Goal: Obtain resource: Obtain resource

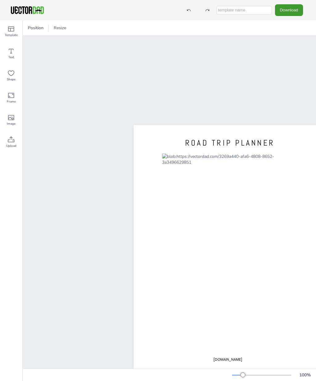
click at [292, 7] on button "Download" at bounding box center [289, 9] width 28 height 11
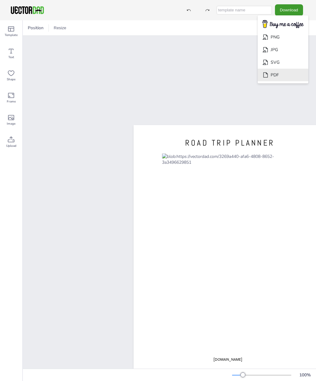
click at [280, 76] on li "PDF" at bounding box center [282, 75] width 51 height 13
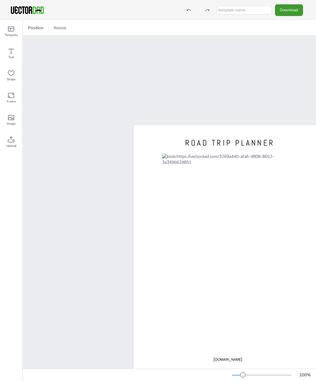
click at [231, 211] on div at bounding box center [229, 250] width 135 height 195
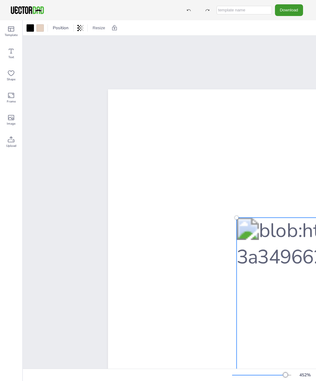
click at [286, 376] on div at bounding box center [285, 375] width 5 height 5
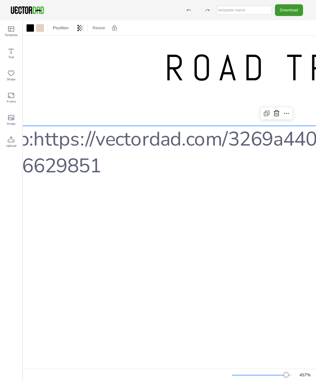
click at [16, 55] on div "Text" at bounding box center [11, 54] width 22 height 22
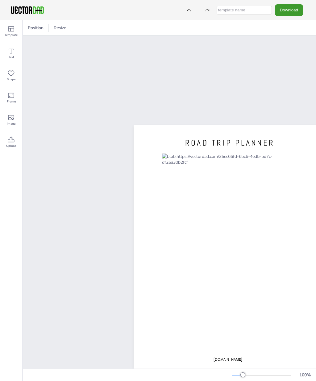
click at [61, 28] on button "Resize" at bounding box center [60, 28] width 18 height 10
click at [84, 43] on li "US Letter (8.5in x 11in)" at bounding box center [77, 41] width 52 height 12
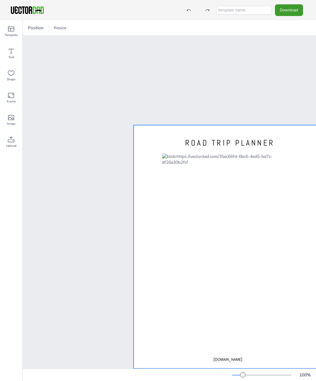
click at [154, 205] on div at bounding box center [227, 247] width 189 height 244
click at [45, 28] on span "Position" at bounding box center [48, 28] width 18 height 6
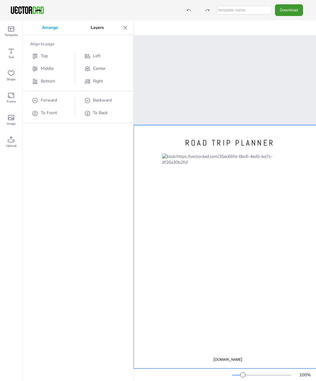
click at [44, 69] on span "Middle" at bounding box center [47, 69] width 13 height 6
click at [96, 70] on span "Center" at bounding box center [99, 69] width 13 height 6
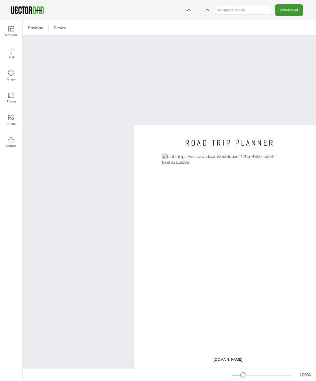
click at [62, 25] on button "Resize" at bounding box center [60, 28] width 18 height 10
click at [74, 43] on li "US Letter (8.5in x 11in)" at bounding box center [77, 41] width 52 height 12
click at [63, 25] on button "Resize" at bounding box center [60, 28] width 18 height 10
click at [87, 42] on li "US Letter (8.5in x 11in)" at bounding box center [77, 41] width 52 height 12
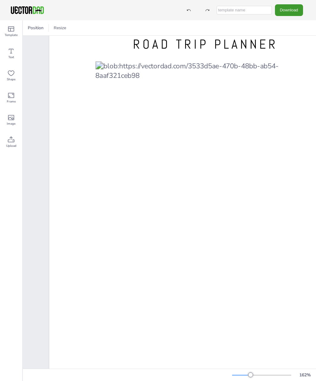
click at [60, 27] on button "Resize" at bounding box center [60, 28] width 18 height 10
click at [80, 28] on li "A4 (8.25in x 11.75in)" at bounding box center [77, 28] width 52 height 12
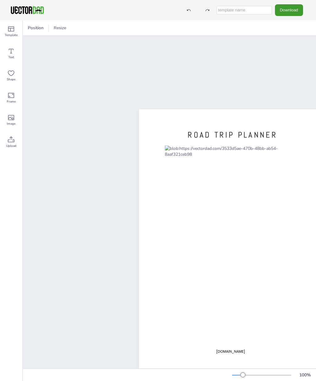
click at [16, 99] on div "Frame" at bounding box center [11, 98] width 22 height 22
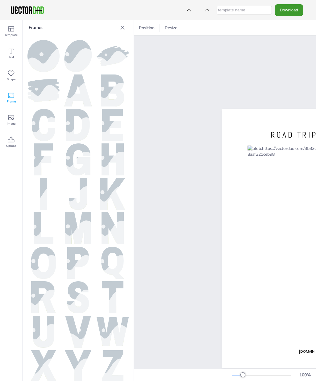
click at [124, 29] on icon at bounding box center [122, 28] width 6 height 6
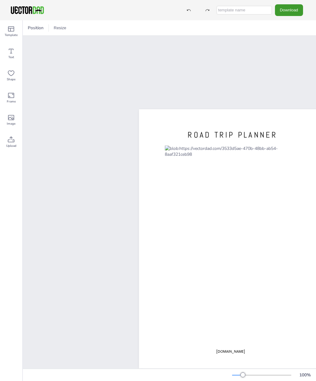
click at [13, 146] on span "Upload" at bounding box center [11, 146] width 10 height 5
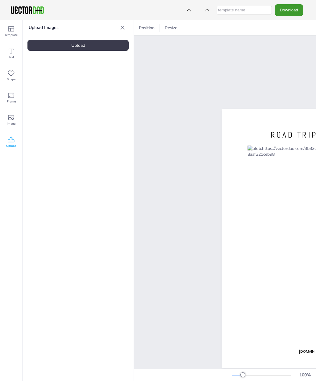
click at [14, 143] on icon at bounding box center [10, 139] width 7 height 7
click at [124, 30] on icon at bounding box center [122, 28] width 6 height 6
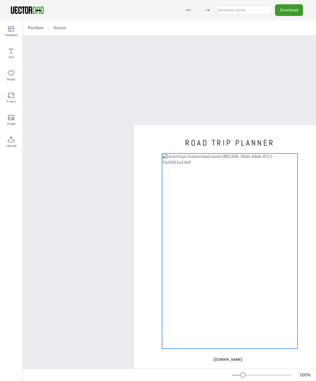
click at [230, 210] on div at bounding box center [229, 250] width 135 height 195
click at [225, 211] on div at bounding box center [229, 250] width 135 height 195
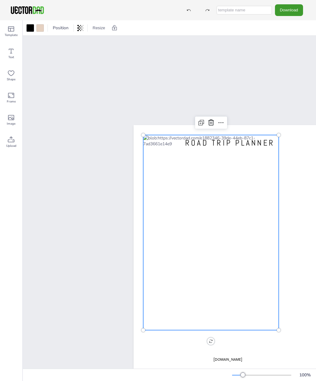
click at [222, 123] on icon at bounding box center [220, 122] width 7 height 7
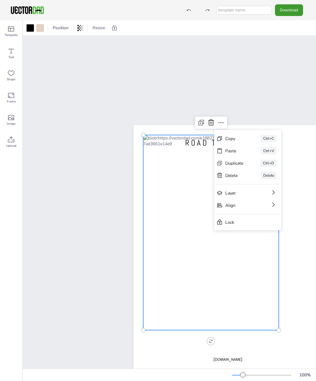
click at [257, 106] on div "[DOMAIN_NAME] ROAD TRIP PLANNER" at bounding box center [169, 203] width 207 height 244
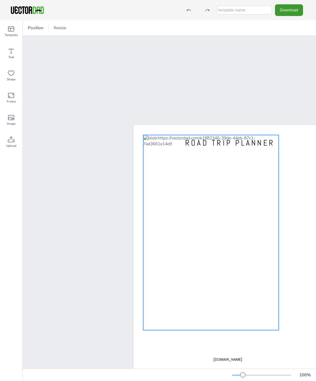
click at [210, 204] on div at bounding box center [210, 232] width 135 height 195
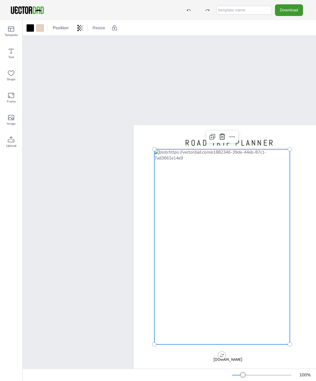
click at [265, 144] on span "ROAD TRIP PLANNER" at bounding box center [229, 143] width 89 height 10
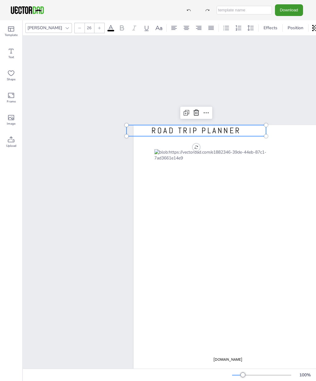
click at [252, 243] on div at bounding box center [221, 246] width 135 height 195
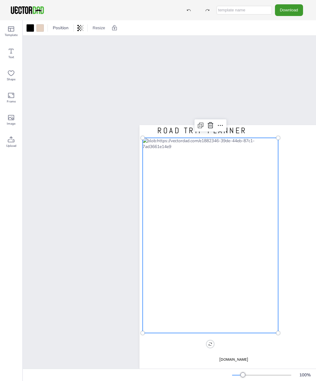
click at [232, 131] on span "ROAD TRIP PLANNER" at bounding box center [201, 130] width 89 height 10
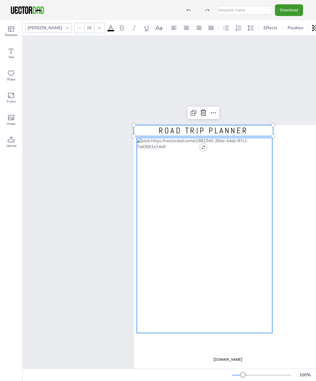
click at [213, 193] on div at bounding box center [203, 235] width 135 height 195
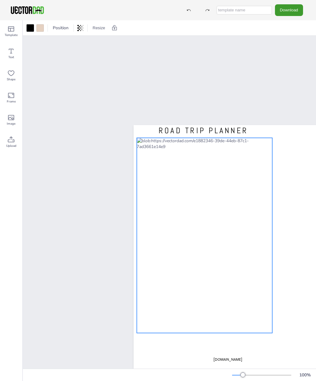
click at [213, 193] on div at bounding box center [203, 235] width 135 height 195
click at [206, 197] on div at bounding box center [203, 235] width 135 height 195
click at [203, 194] on div at bounding box center [203, 235] width 135 height 195
click at [247, 84] on div "[DOMAIN_NAME] ROAD TRIP PLANNER" at bounding box center [169, 203] width 207 height 244
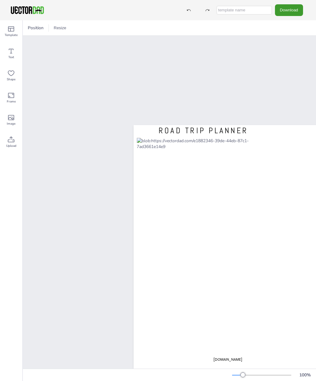
click at [15, 31] on div "Template" at bounding box center [11, 31] width 22 height 22
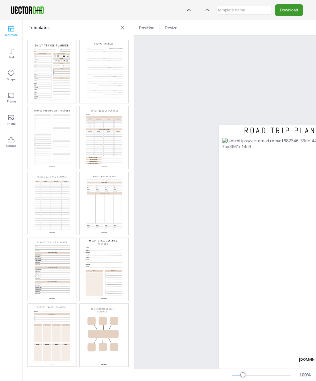
click at [100, 202] on img at bounding box center [103, 203] width 49 height 63
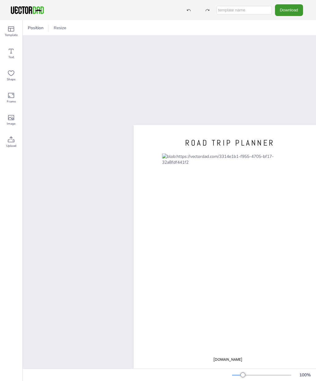
click at [12, 31] on icon at bounding box center [11, 28] width 6 height 5
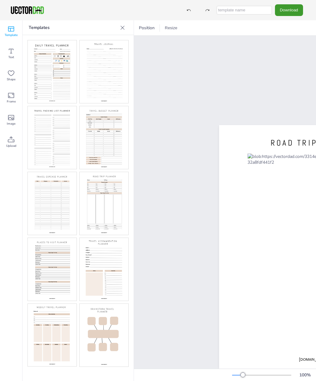
click at [56, 75] on img at bounding box center [52, 71] width 49 height 63
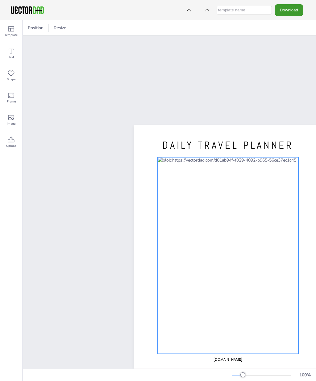
click at [164, 159] on div at bounding box center [227, 255] width 141 height 197
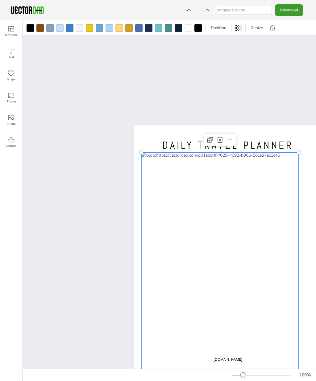
click at [191, 10] on icon at bounding box center [188, 10] width 4 height 4
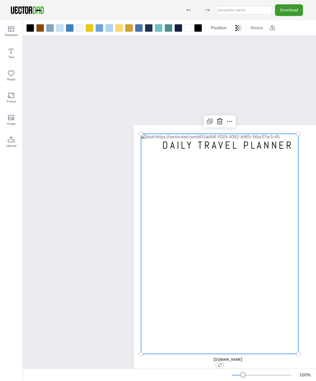
click at [191, 8] on icon at bounding box center [188, 10] width 4 height 4
click at [191, 10] on icon at bounding box center [188, 10] width 4 height 4
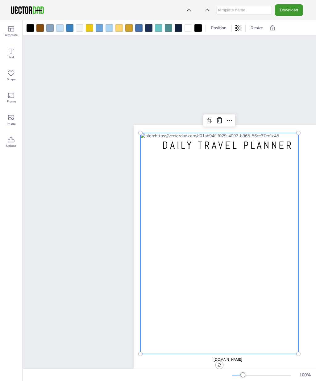
click at [190, 10] on icon at bounding box center [189, 10] width 4 height 2
click at [194, 6] on div at bounding box center [188, 10] width 11 height 11
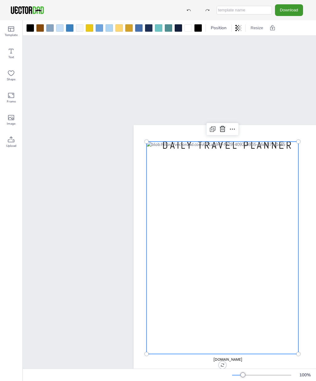
click at [194, 9] on div at bounding box center [188, 10] width 11 height 11
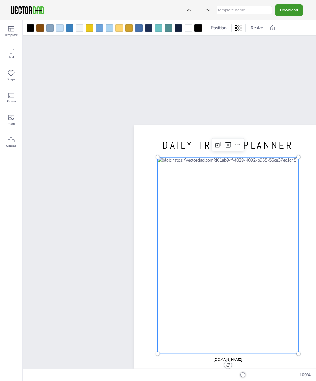
click at [191, 10] on icon at bounding box center [188, 10] width 4 height 4
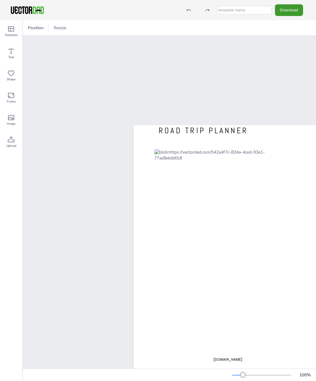
click at [14, 28] on icon at bounding box center [11, 28] width 6 height 5
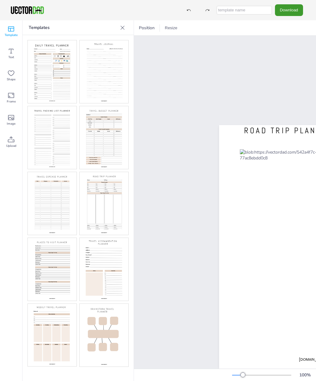
click at [60, 71] on img at bounding box center [52, 71] width 49 height 63
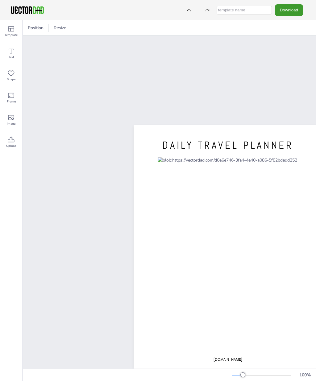
click at [13, 31] on icon at bounding box center [11, 28] width 6 height 5
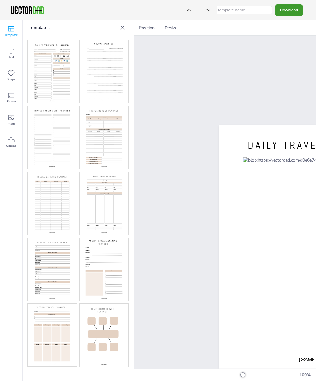
click at [108, 140] on img at bounding box center [103, 137] width 49 height 63
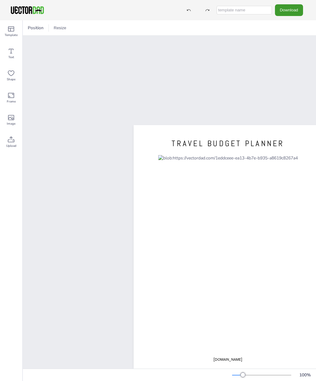
click at [13, 31] on icon at bounding box center [10, 28] width 7 height 7
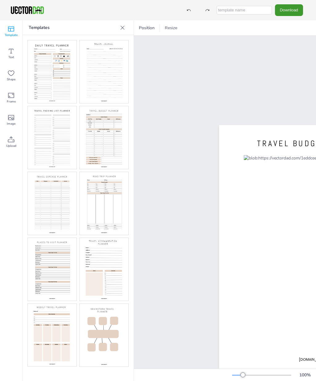
click at [50, 134] on img at bounding box center [52, 137] width 49 height 63
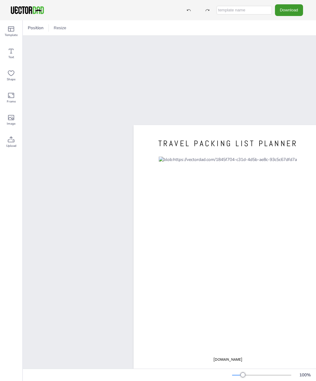
click at [291, 10] on button "Download" at bounding box center [289, 9] width 28 height 11
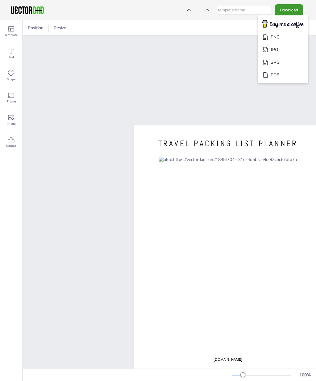
click at [116, 63] on div "vectordad.com TRAVEL PACKING LIST PLANNER" at bounding box center [169, 202] width 293 height 333
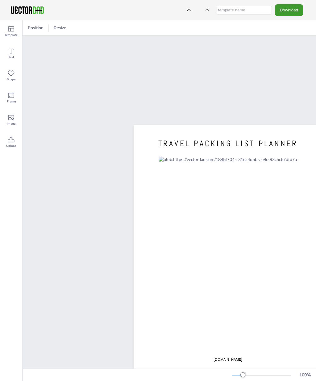
click at [15, 30] on div "Template" at bounding box center [11, 31] width 22 height 22
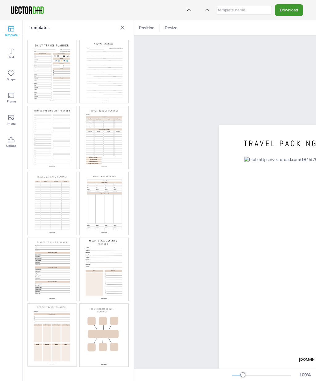
click at [53, 335] on img at bounding box center [52, 335] width 49 height 63
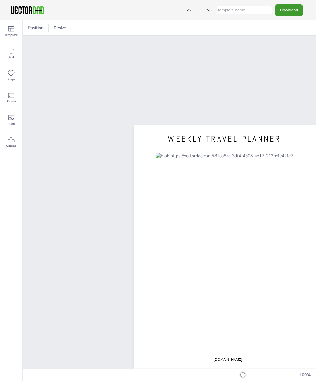
click at [16, 31] on div "Template" at bounding box center [11, 31] width 22 height 22
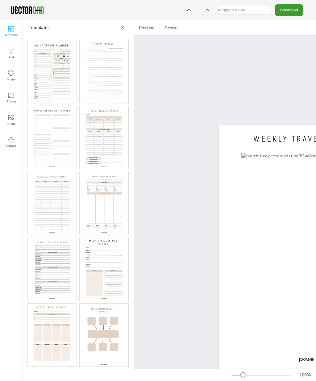
click at [102, 262] on img at bounding box center [103, 269] width 49 height 63
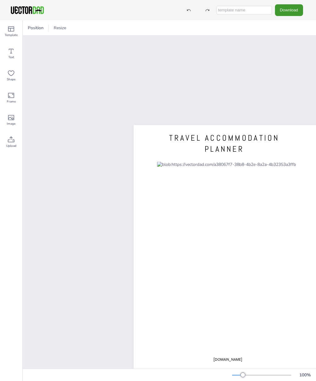
click at [13, 28] on icon at bounding box center [11, 28] width 6 height 5
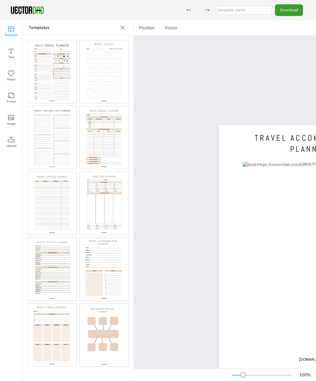
click at [52, 72] on img at bounding box center [52, 71] width 49 height 63
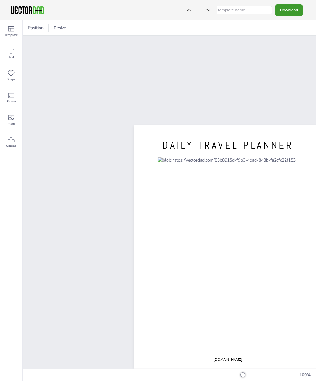
click at [13, 28] on icon at bounding box center [11, 28] width 6 height 5
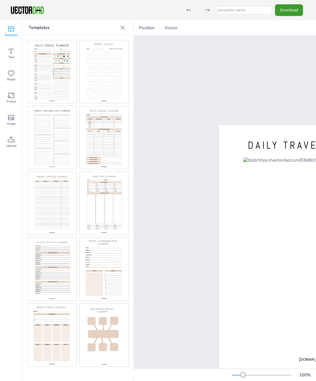
click at [108, 68] on img at bounding box center [103, 71] width 49 height 63
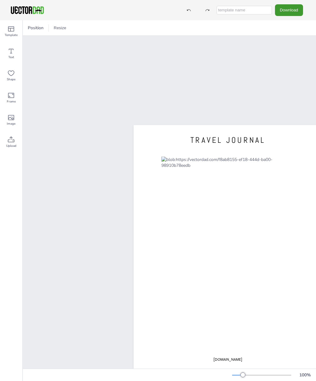
click at [13, 28] on icon at bounding box center [11, 28] width 6 height 5
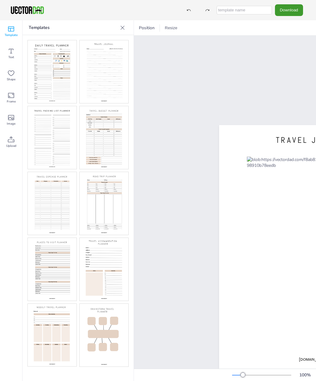
click at [100, 203] on img at bounding box center [103, 203] width 49 height 63
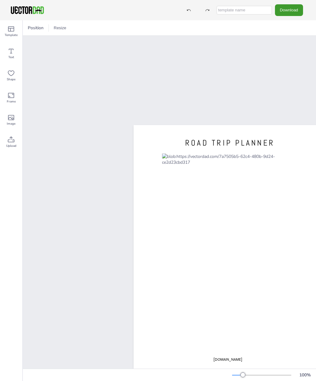
click at [16, 28] on div "Template" at bounding box center [11, 31] width 22 height 22
